Goal: Communication & Community: Answer question/provide support

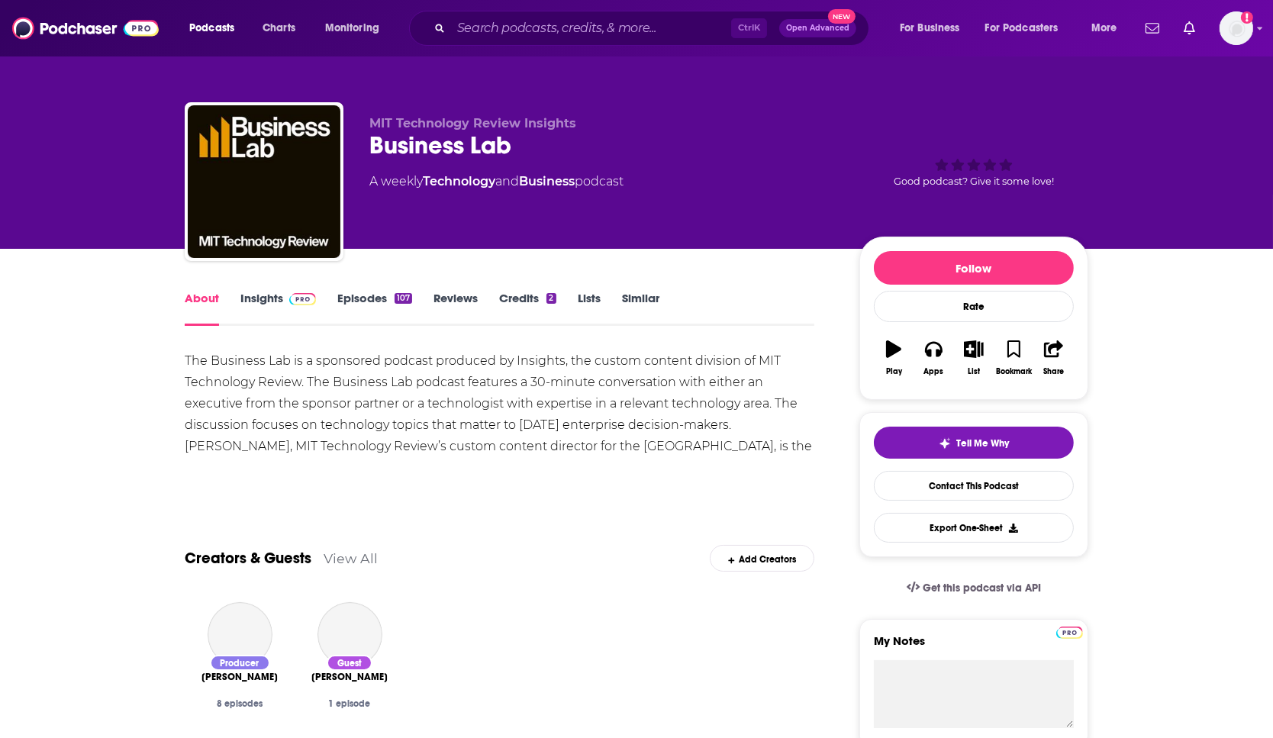
click at [291, 298] on img at bounding box center [302, 299] width 27 height 12
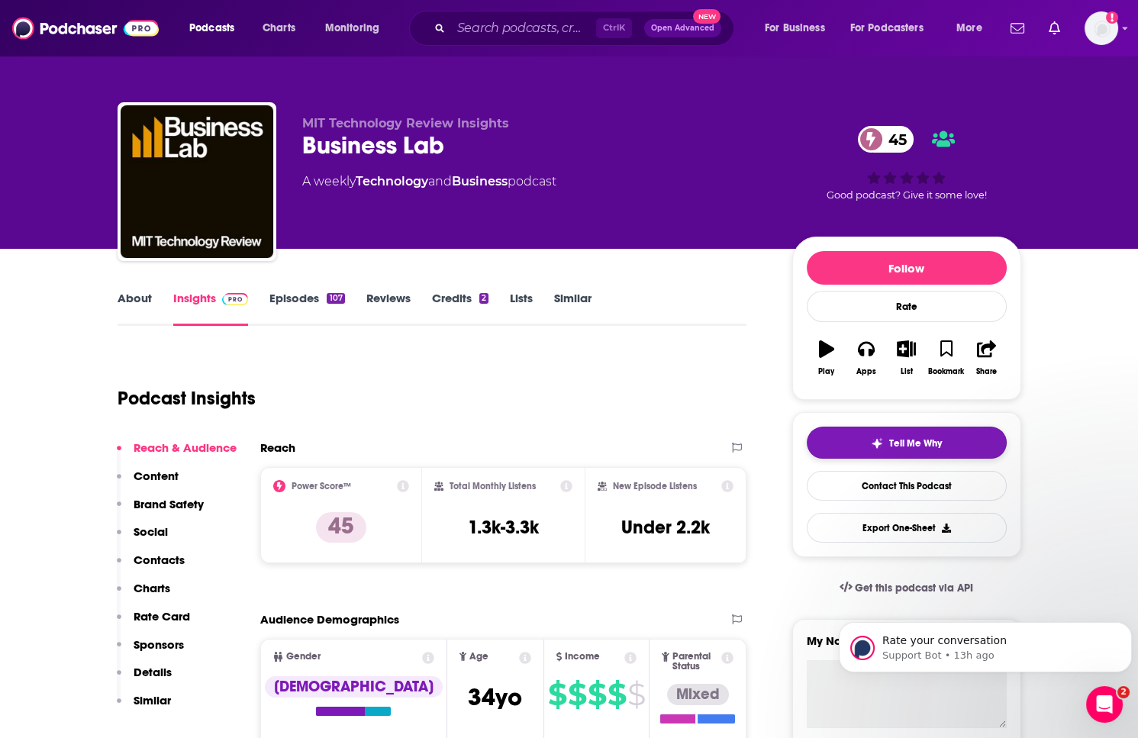
click at [831, 436] on button "Tell Me Why" at bounding box center [907, 443] width 200 height 32
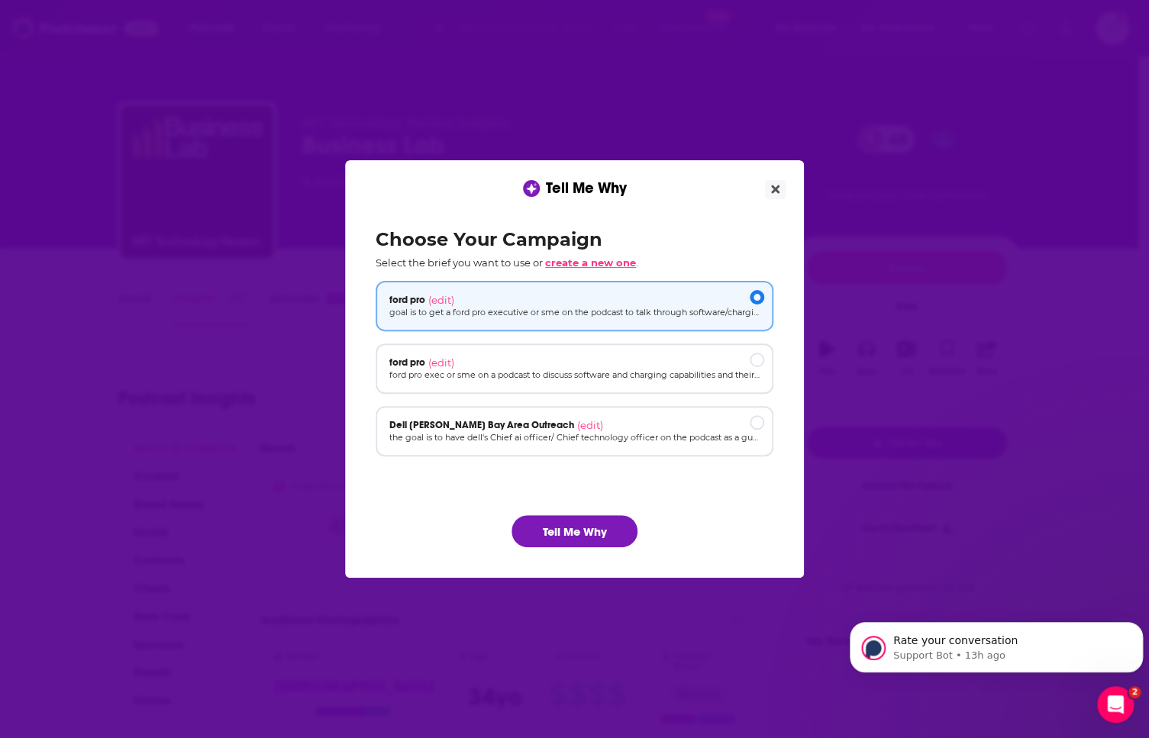
click at [577, 261] on span "create a new one" at bounding box center [590, 262] width 91 height 12
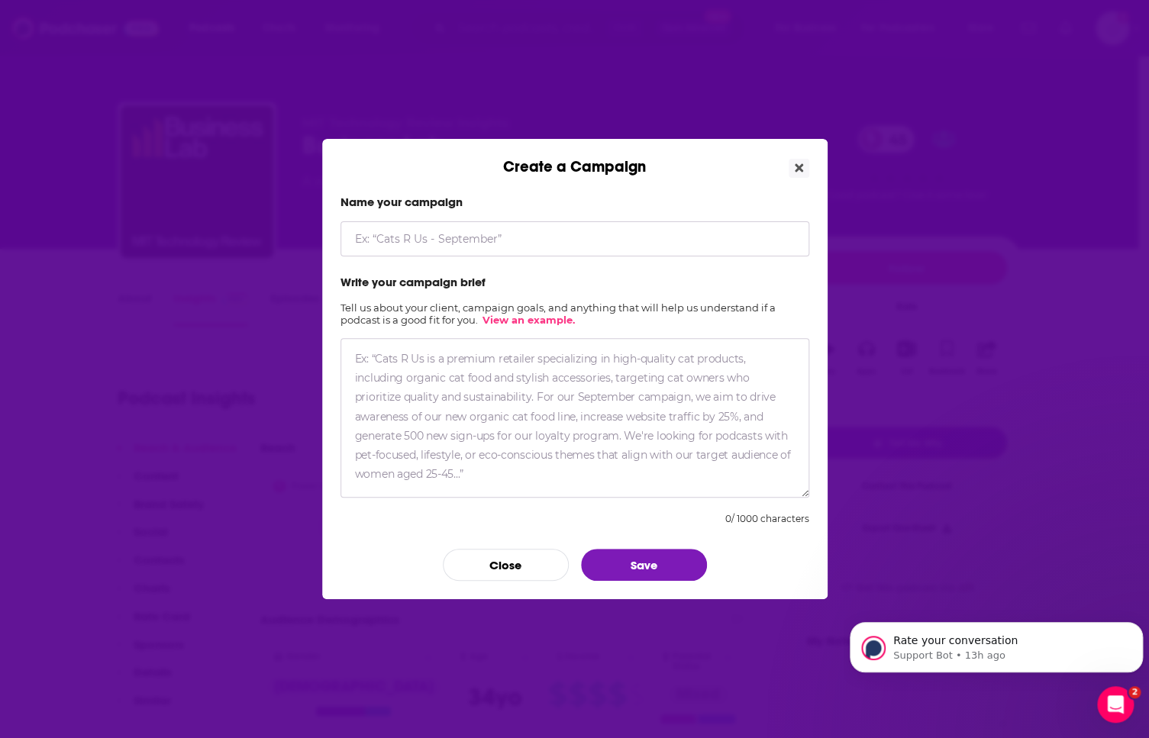
click at [536, 249] on input "Create a Campaign" at bounding box center [574, 238] width 469 height 35
click at [436, 240] on input "AMD POV -" at bounding box center [574, 238] width 469 height 35
type input "AMD POV - AMD CTO"
click at [628, 569] on button "Save" at bounding box center [644, 565] width 126 height 32
click at [801, 164] on icon "Close" at bounding box center [799, 168] width 8 height 8
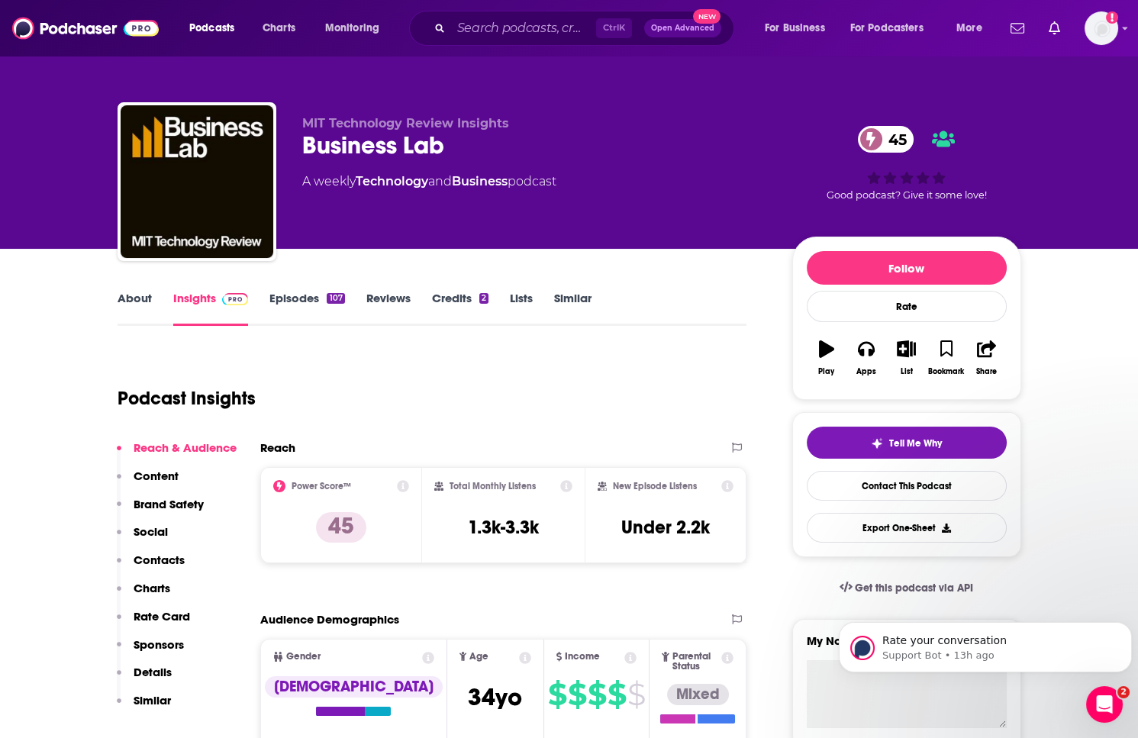
click at [796, 163] on div "45 Good podcast? Give it some love!" at bounding box center [906, 163] width 229 height 95
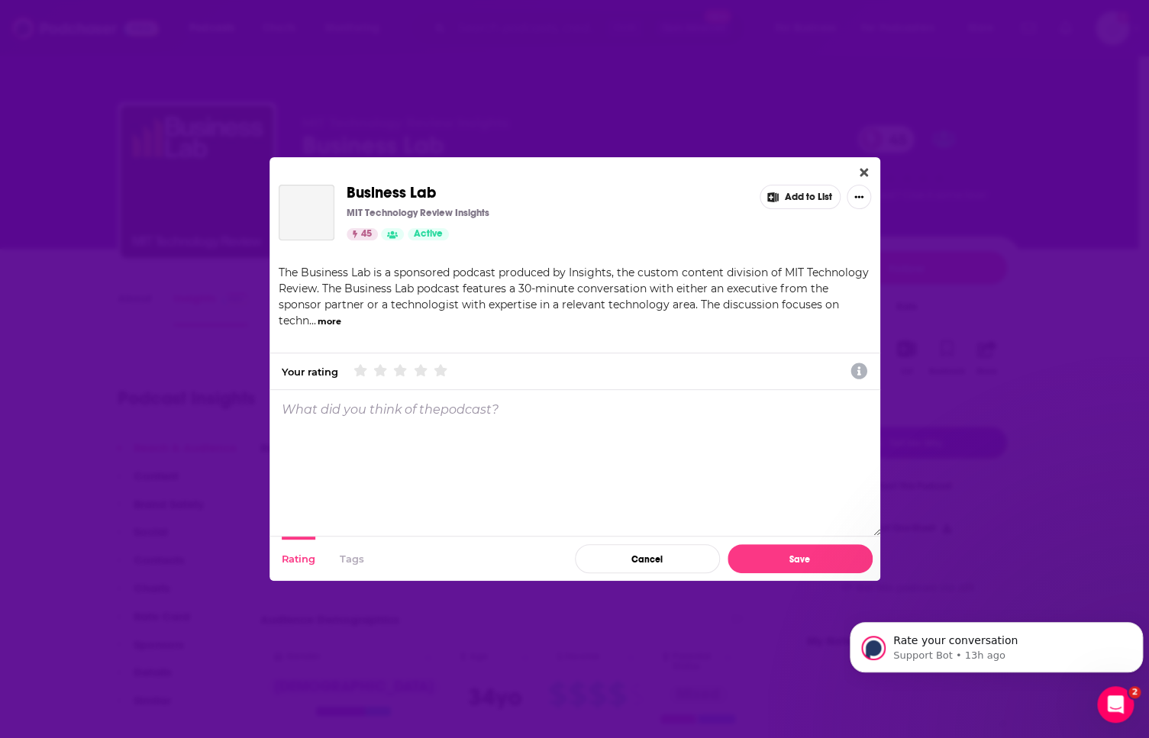
click at [379, 283] on span "The Business Lab is a sponsored podcast produced by Insights, the custom conten…" at bounding box center [574, 297] width 590 height 62
click at [860, 172] on icon "Close" at bounding box center [864, 172] width 8 height 12
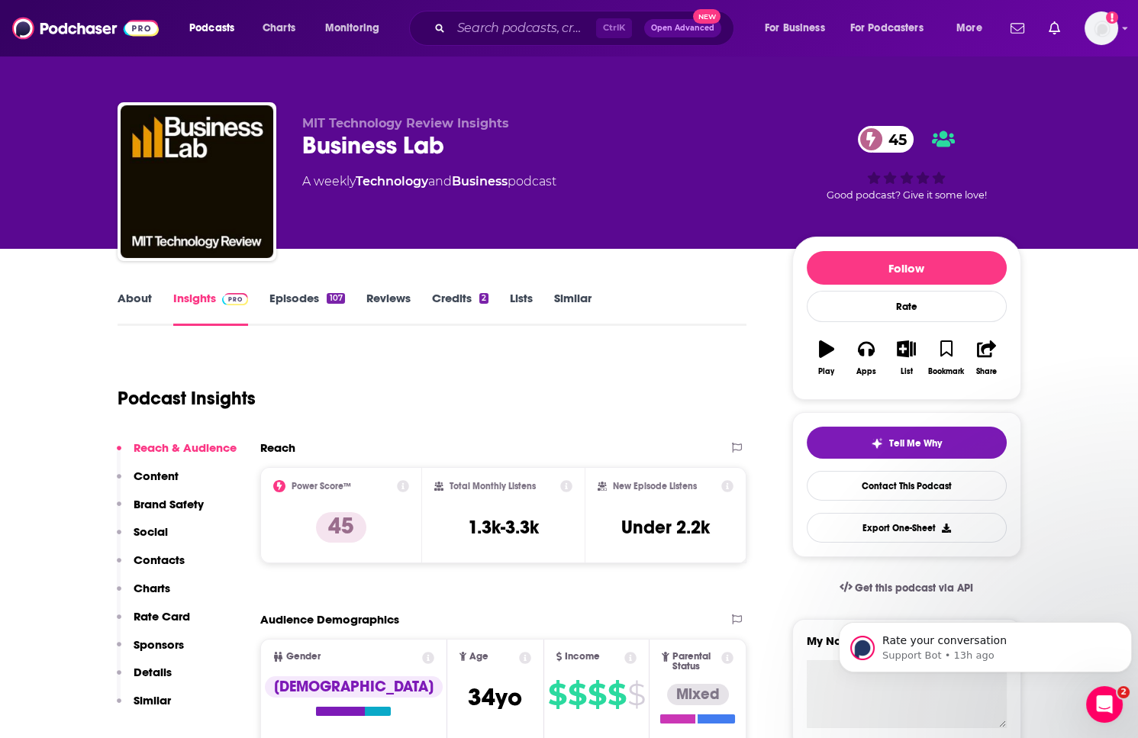
click at [281, 301] on link "Episodes 107" at bounding box center [306, 308] width 75 height 35
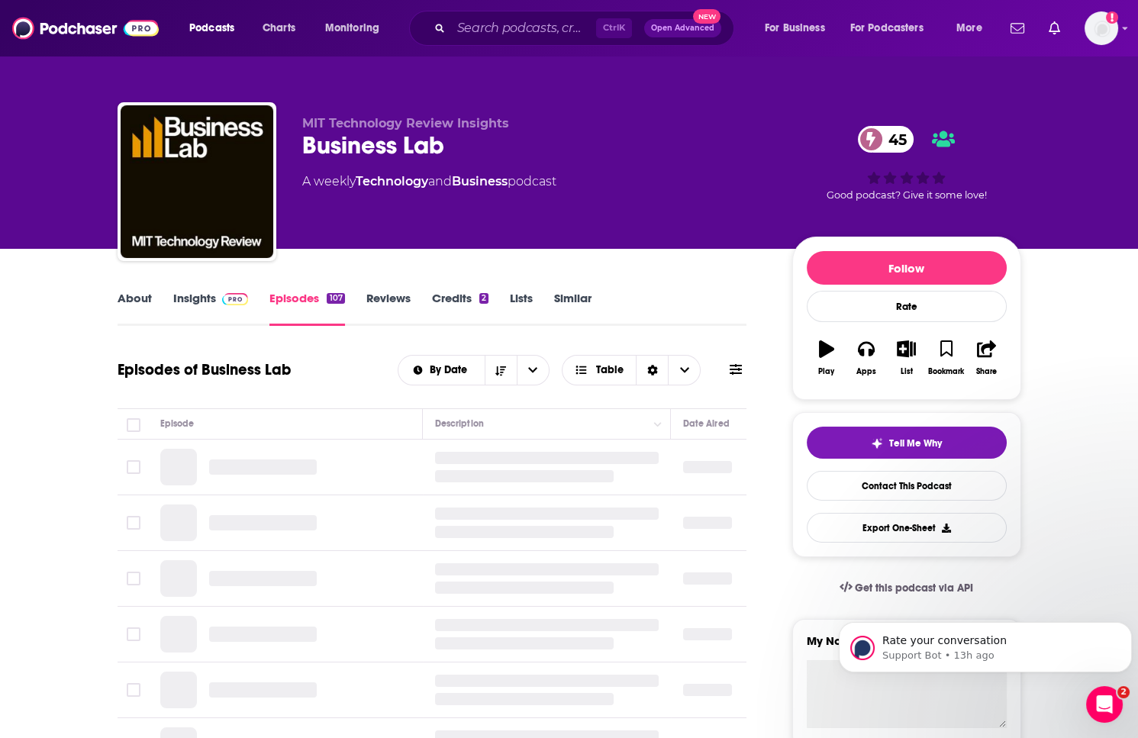
click at [134, 298] on link "About" at bounding box center [135, 308] width 34 height 35
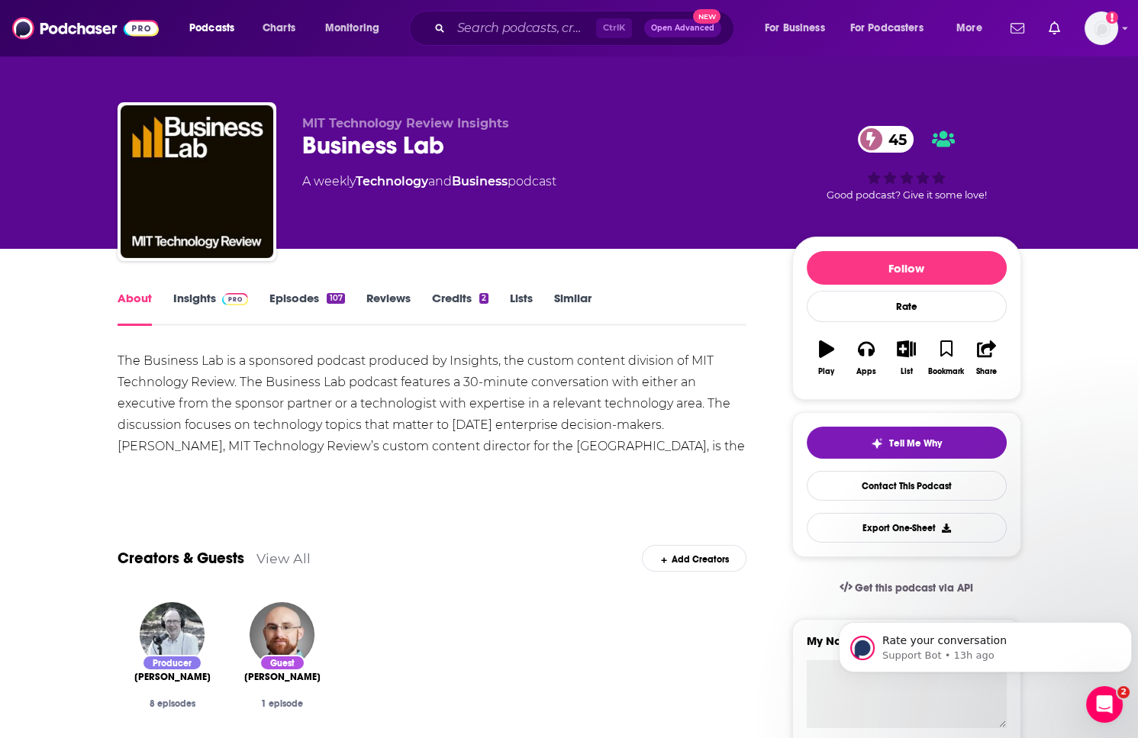
click at [198, 300] on link "Insights" at bounding box center [211, 308] width 76 height 35
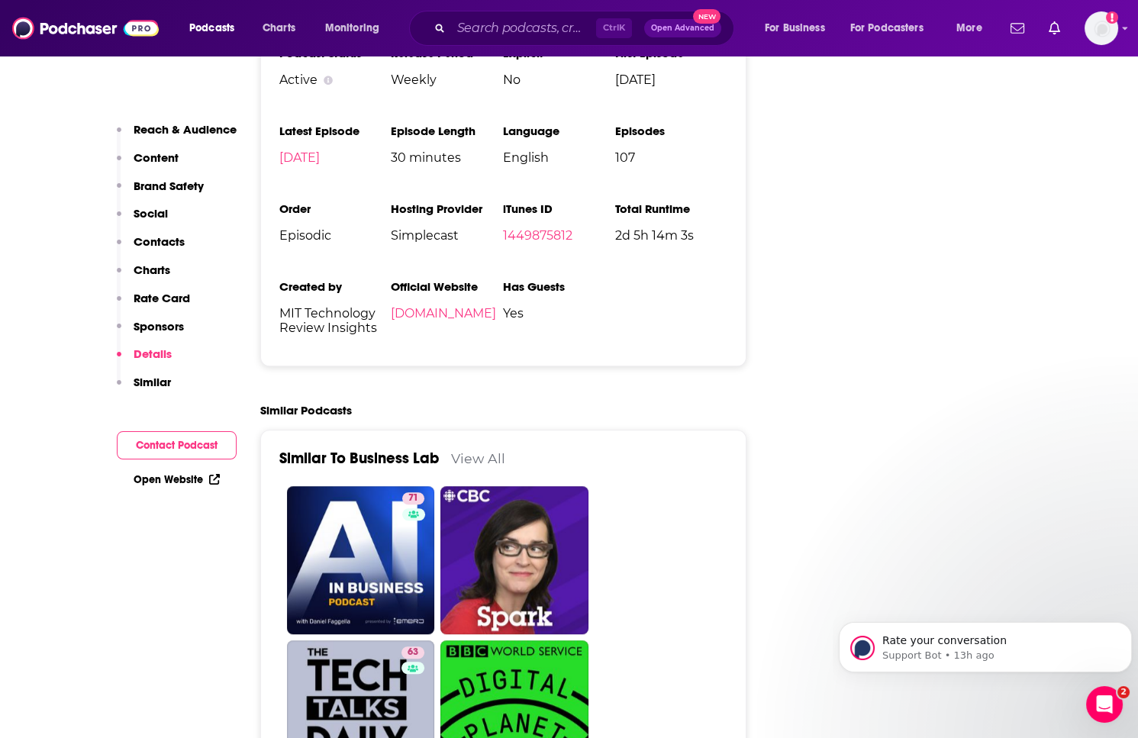
scroll to position [2039, 0]
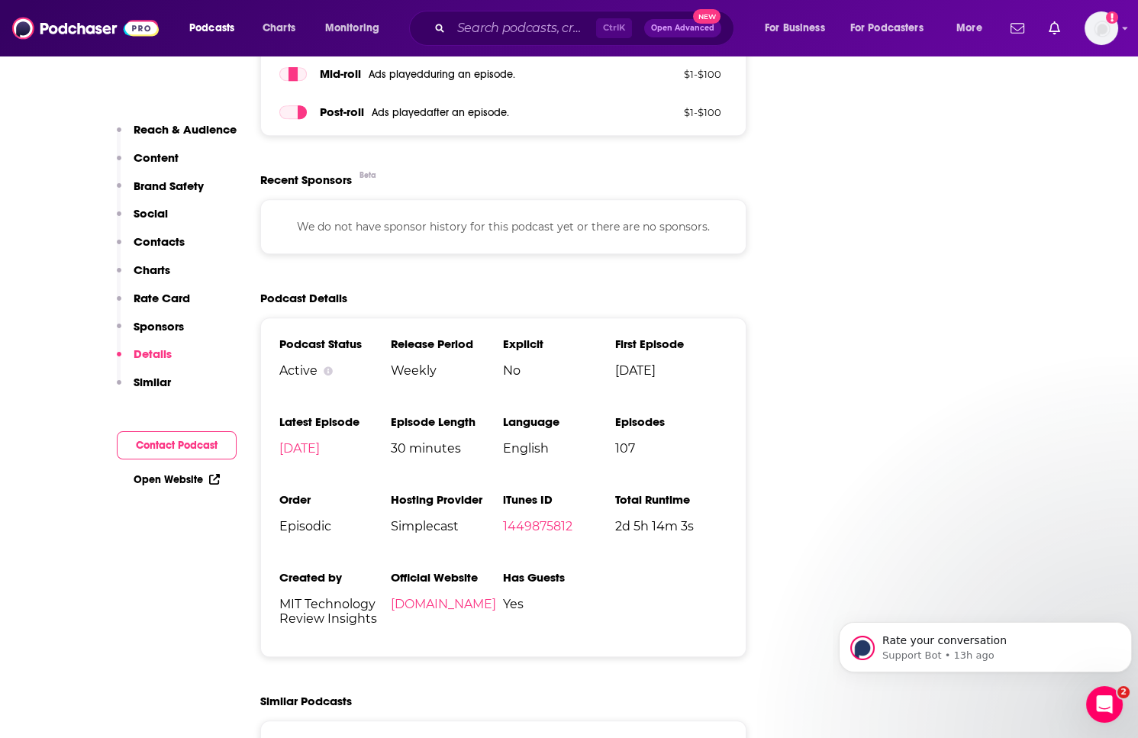
click at [181, 445] on button "Contact Podcast" at bounding box center [177, 445] width 120 height 28
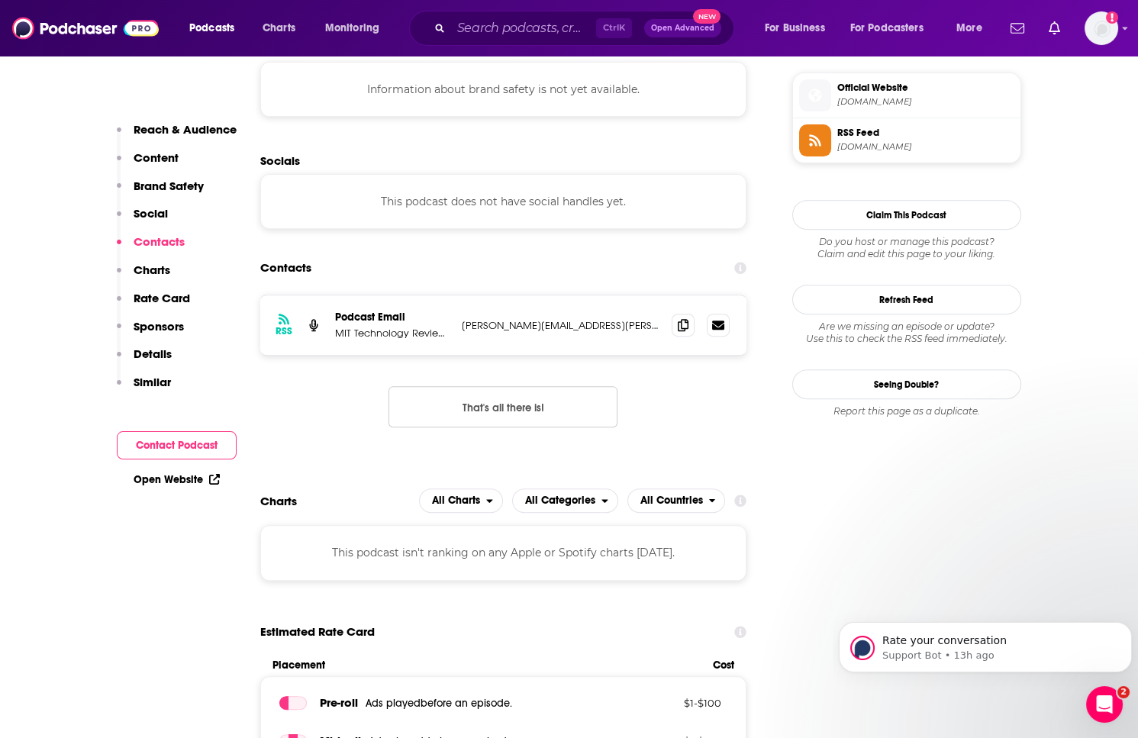
scroll to position [1356, 0]
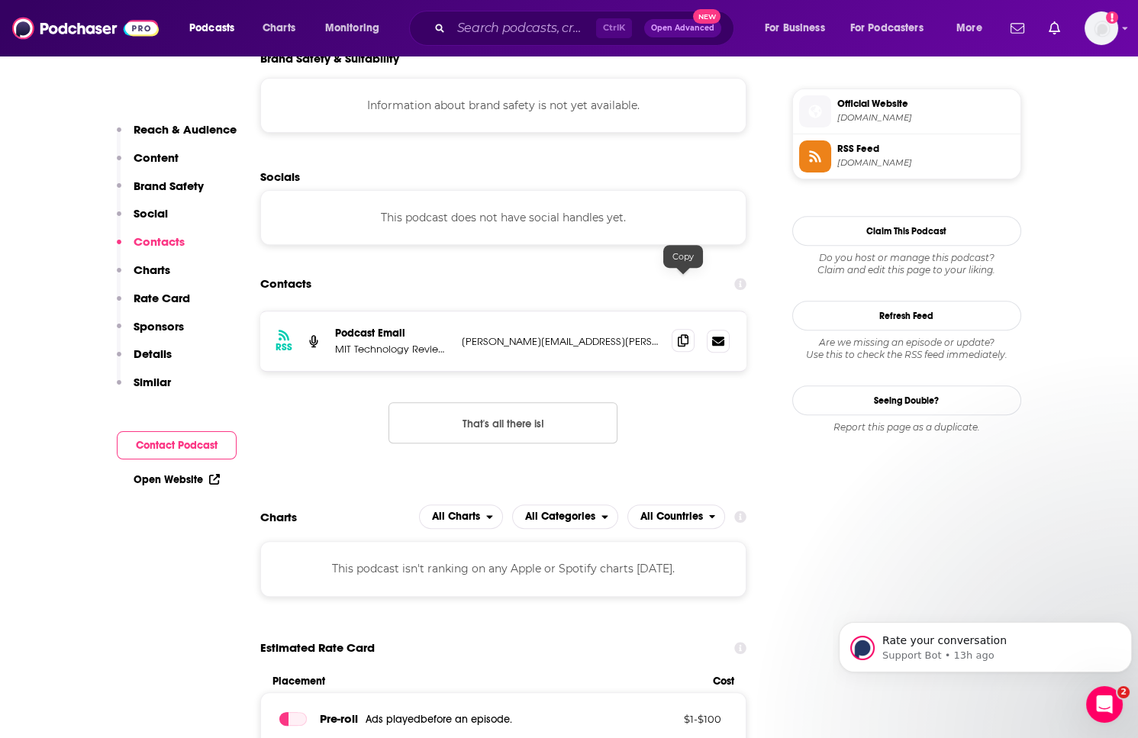
click at [674, 329] on span at bounding box center [683, 340] width 23 height 23
